Goal: Find specific page/section: Find specific page/section

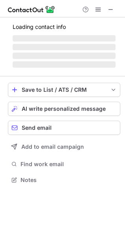
scroll to position [4, 4]
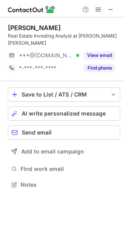
scroll to position [172, 125]
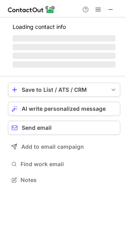
scroll to position [177, 125]
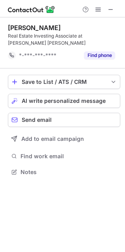
scroll to position [4, 4]
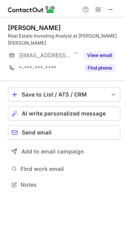
scroll to position [172, 125]
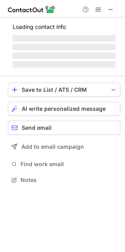
scroll to position [172, 125]
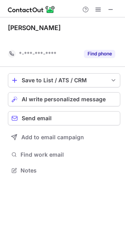
scroll to position [4, 4]
